Goal: Navigation & Orientation: Find specific page/section

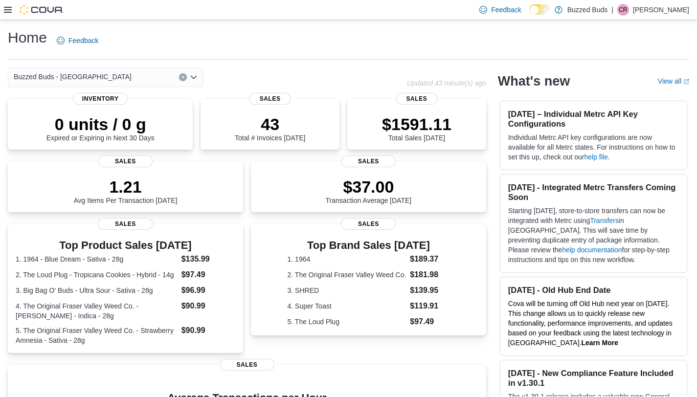
click at [99, 63] on div "Home Feedback Buzzed Buds - [GEOGRAPHIC_DATA] Updated 43 minute(s) ago 0 units …" at bounding box center [348, 295] width 697 height 550
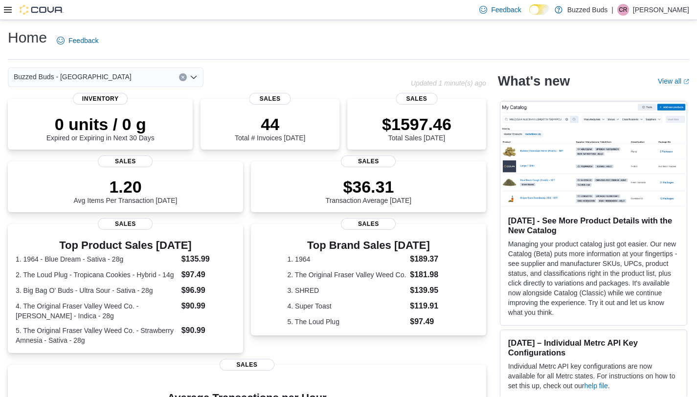
click at [114, 70] on div "Buzzed Buds - [GEOGRAPHIC_DATA]" at bounding box center [106, 78] width 196 height 20
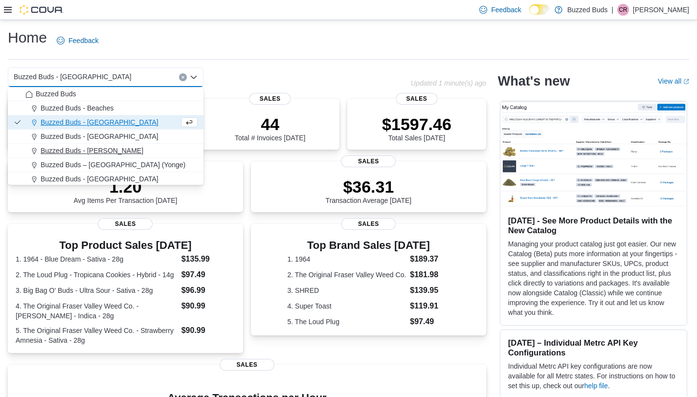
click at [125, 154] on div "Buzzed Buds - [PERSON_NAME]" at bounding box center [111, 151] width 172 height 10
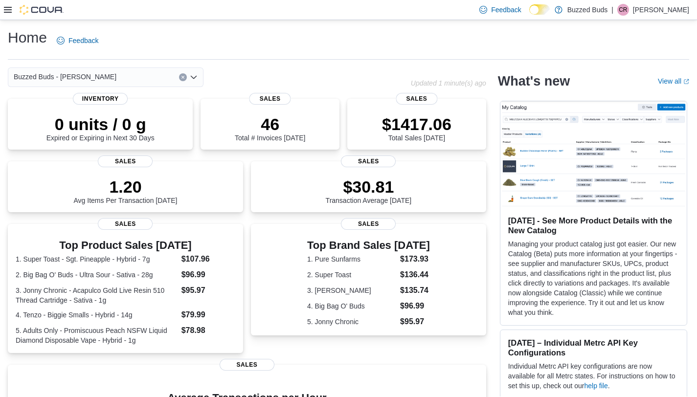
click at [110, 69] on div "Buzzed Buds - [PERSON_NAME]" at bounding box center [106, 78] width 196 height 20
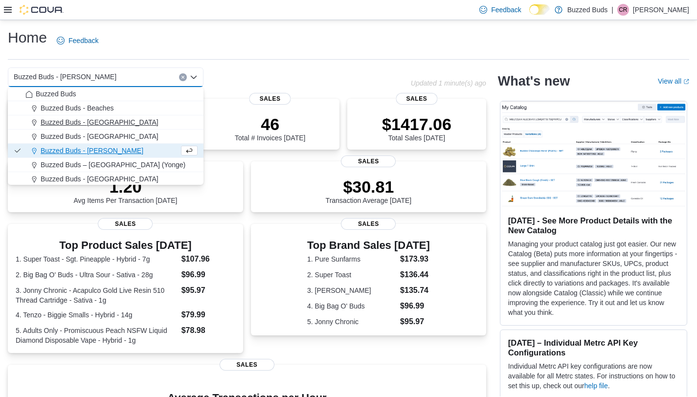
click at [118, 122] on span "Buzzed Buds - [GEOGRAPHIC_DATA]" at bounding box center [100, 122] width 118 height 10
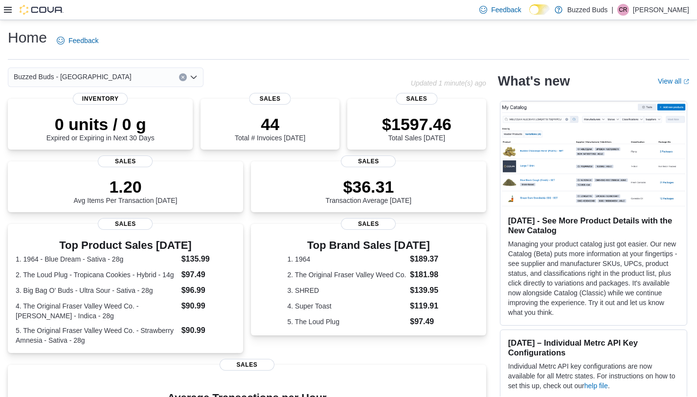
click at [121, 79] on div "Buzzed Buds - [GEOGRAPHIC_DATA]" at bounding box center [106, 78] width 196 height 20
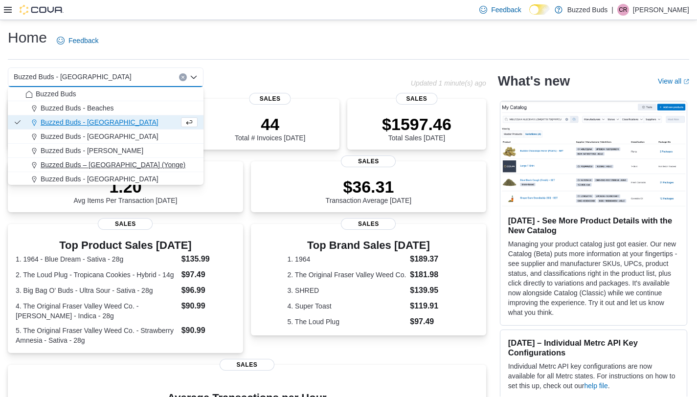
click at [133, 163] on span "Buzzed Buds – [GEOGRAPHIC_DATA] (Yonge)" at bounding box center [113, 165] width 145 height 10
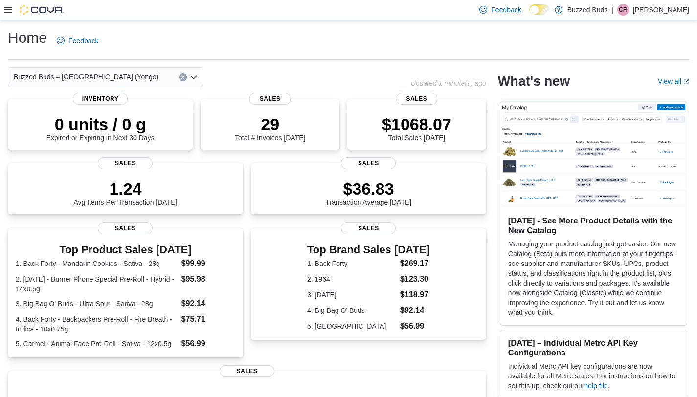
click at [133, 71] on div "Buzzed Buds – Toronto (Yonge) Combo box. Selected. Buzzed Buds – Toronto (Yonge…" at bounding box center [106, 78] width 196 height 20
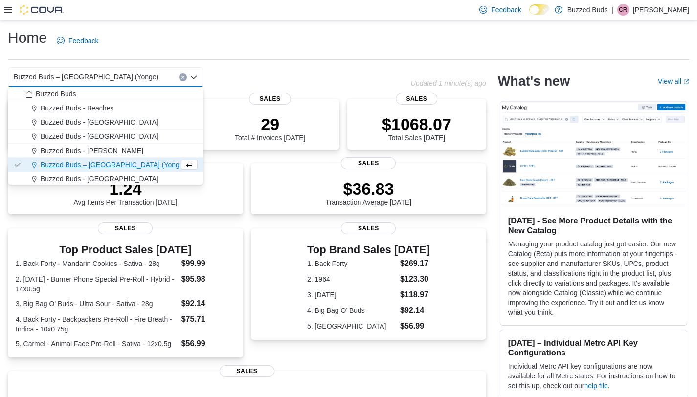
click at [156, 179] on div "Buzzed Buds - [GEOGRAPHIC_DATA]" at bounding box center [111, 179] width 172 height 10
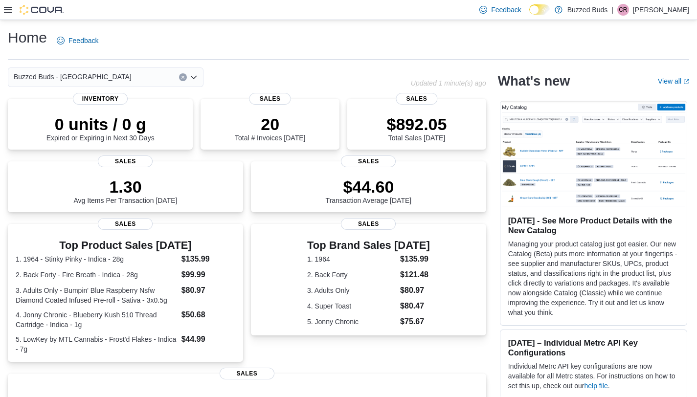
click at [145, 73] on div "Buzzed Buds - [GEOGRAPHIC_DATA]" at bounding box center [106, 78] width 196 height 20
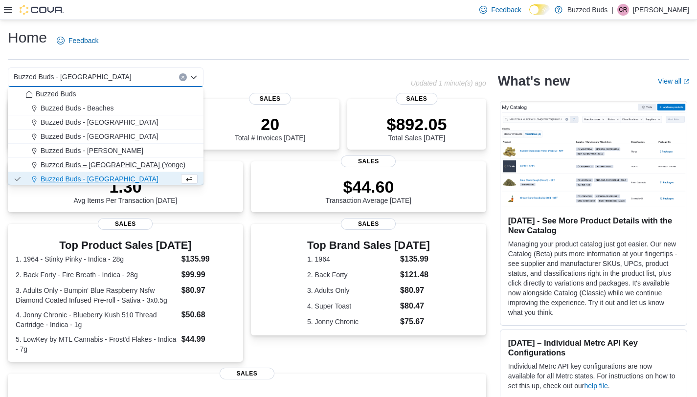
click at [143, 160] on div "Buzzed Buds – [GEOGRAPHIC_DATA] (Yonge)" at bounding box center [111, 165] width 172 height 10
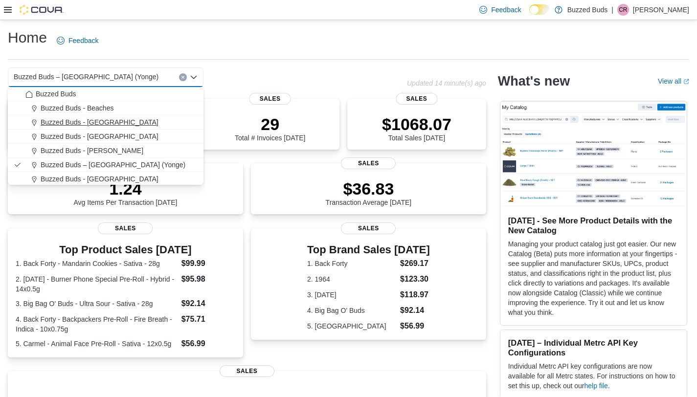
click at [106, 125] on span "Buzzed Buds - [GEOGRAPHIC_DATA]" at bounding box center [100, 122] width 118 height 10
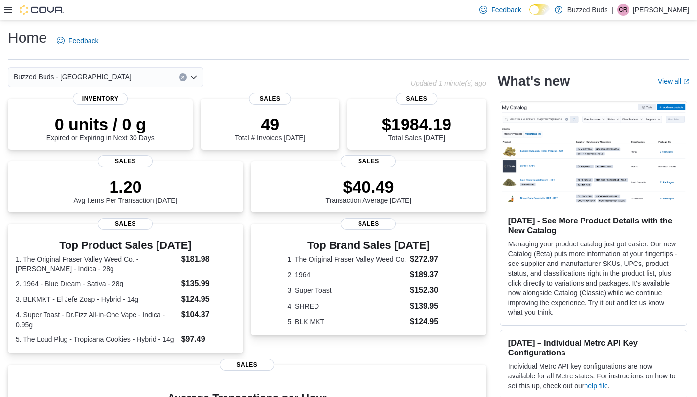
click at [118, 76] on div "Buzzed Buds - [GEOGRAPHIC_DATA]" at bounding box center [106, 78] width 196 height 20
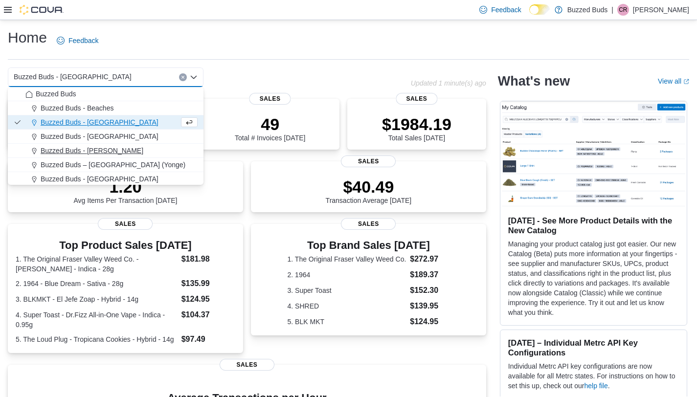
click at [133, 149] on div "Buzzed Buds - [PERSON_NAME]" at bounding box center [111, 151] width 172 height 10
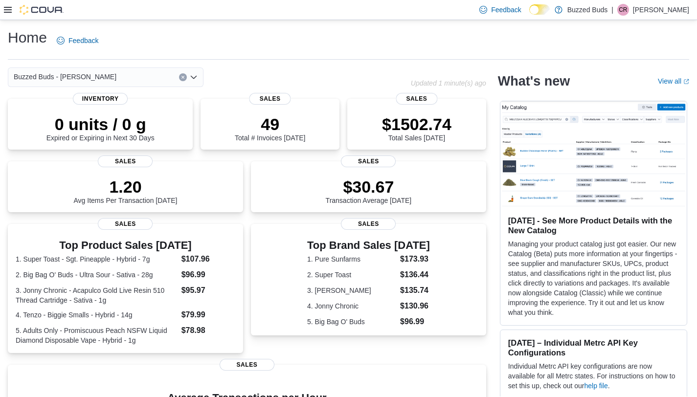
click at [104, 78] on div "Buzzed Buds - Pickering Combo box. Selected. Buzzed Buds - Pickering. Press Bac…" at bounding box center [106, 78] width 196 height 20
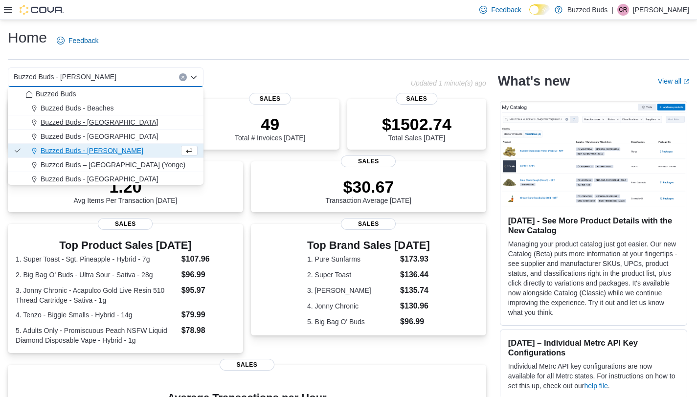
click at [107, 120] on span "Buzzed Buds - [GEOGRAPHIC_DATA]" at bounding box center [100, 122] width 118 height 10
